Goal: Transaction & Acquisition: Purchase product/service

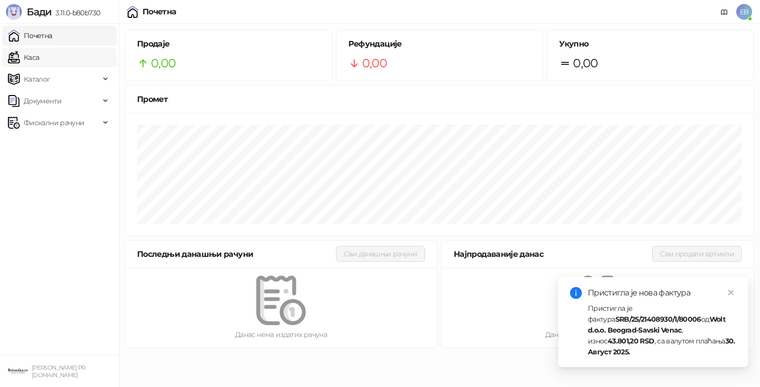
click at [39, 67] on link "Каса" at bounding box center [23, 57] width 31 height 20
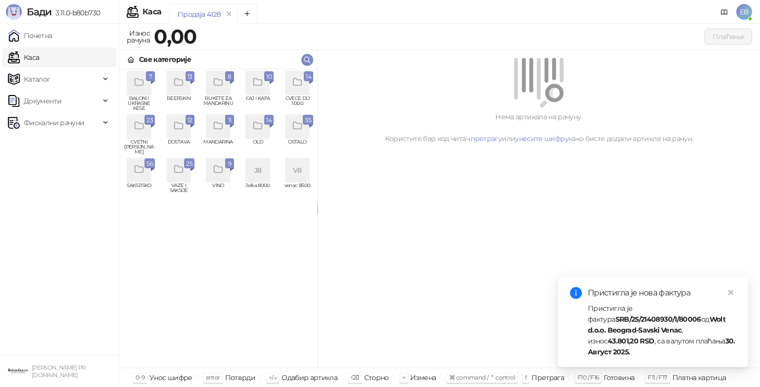
click at [305, 87] on div "grid" at bounding box center [297, 83] width 24 height 24
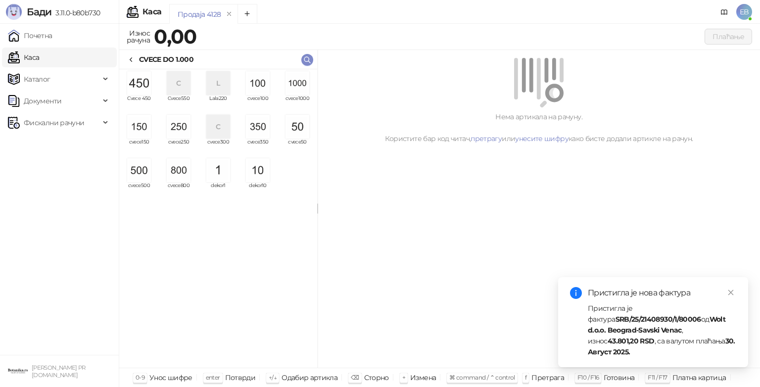
click at [294, 86] on img "grid" at bounding box center [297, 83] width 24 height 24
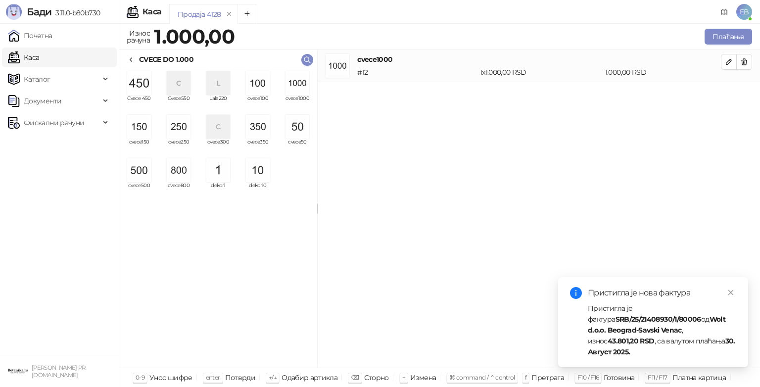
click at [303, 82] on img "grid" at bounding box center [297, 83] width 24 height 24
click at [149, 174] on img "grid" at bounding box center [139, 170] width 24 height 24
click at [183, 128] on img "grid" at bounding box center [179, 127] width 24 height 24
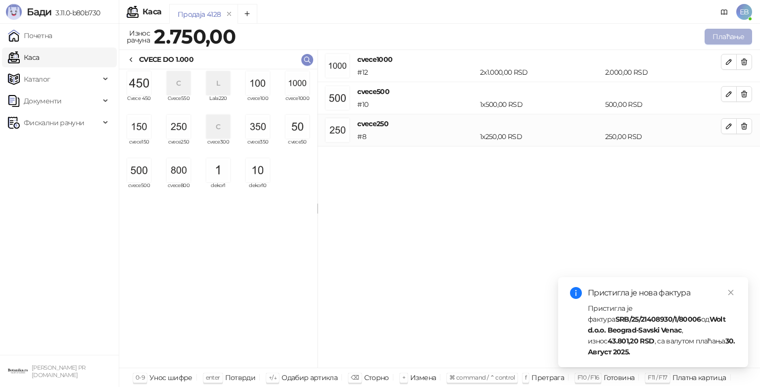
click at [716, 40] on button "Плаћање" at bounding box center [727, 37] width 47 height 16
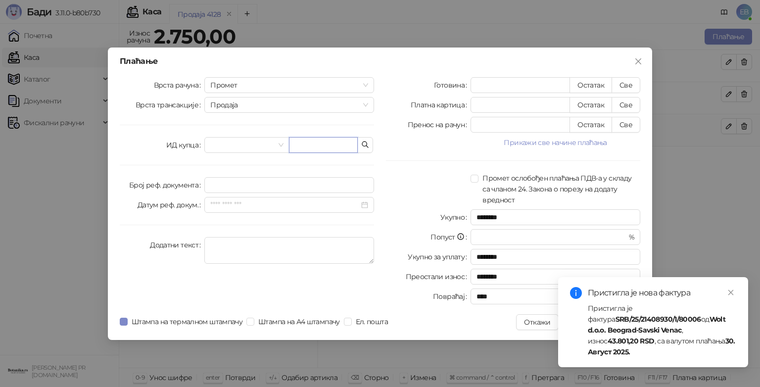
click at [289, 142] on input "text" at bounding box center [323, 145] width 69 height 16
click at [270, 142] on input "search" at bounding box center [242, 145] width 64 height 15
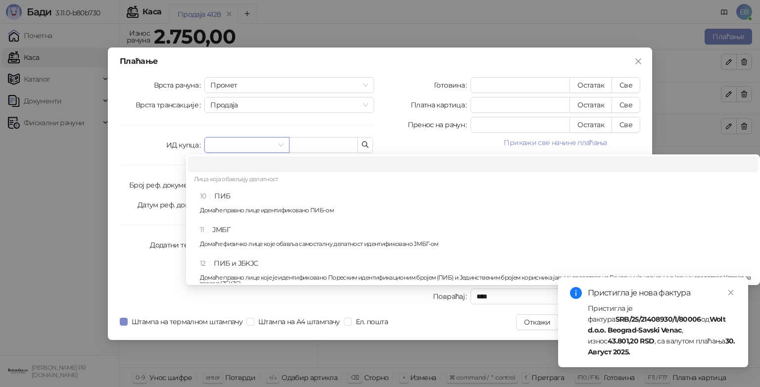
click at [259, 199] on div "10 ПИБ Домаће правно лице идентификовано ПИБ-ом" at bounding box center [476, 204] width 552 height 29
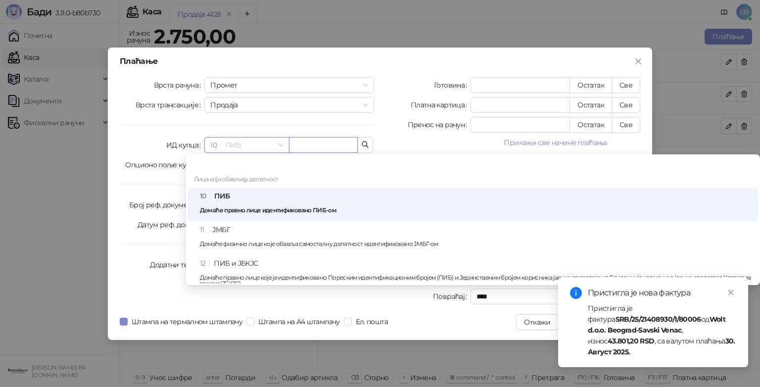
click at [314, 143] on input "text" at bounding box center [323, 145] width 69 height 16
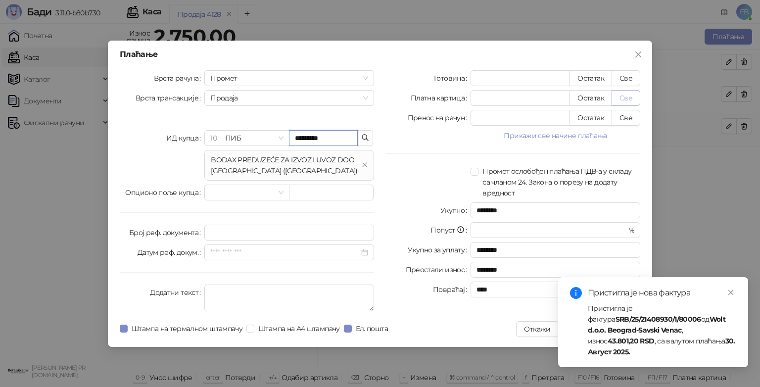
type input "*********"
click at [625, 99] on button "Све" at bounding box center [625, 98] width 29 height 16
type input "****"
click at [729, 296] on icon "close" at bounding box center [730, 292] width 7 height 7
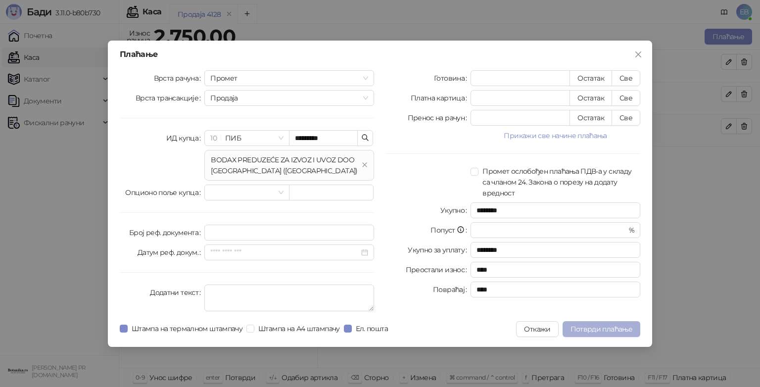
click at [607, 332] on span "Потврди плаћање" at bounding box center [601, 328] width 62 height 9
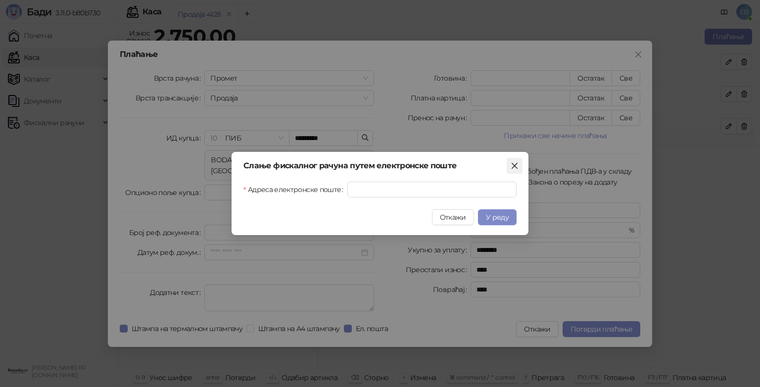
click at [514, 166] on icon "close" at bounding box center [514, 166] width 6 height 6
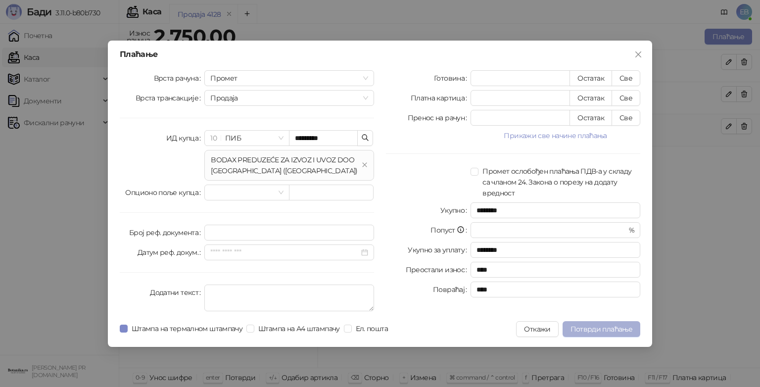
click at [604, 326] on span "Потврди плаћање" at bounding box center [601, 328] width 62 height 9
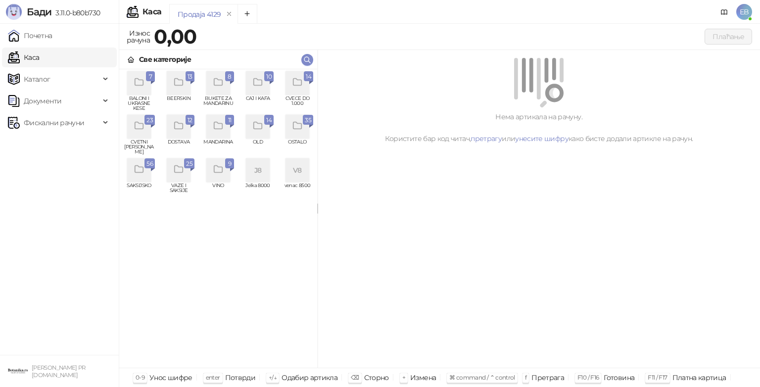
click at [212, 352] on div "7 BALONI I UKRASNE KESE 13 BEERSKIN 8 BUKETE ZA MANDARINU 10 CAJ I KAFA 14 CVEC…" at bounding box center [218, 218] width 198 height 298
